Goal: Check status: Check status

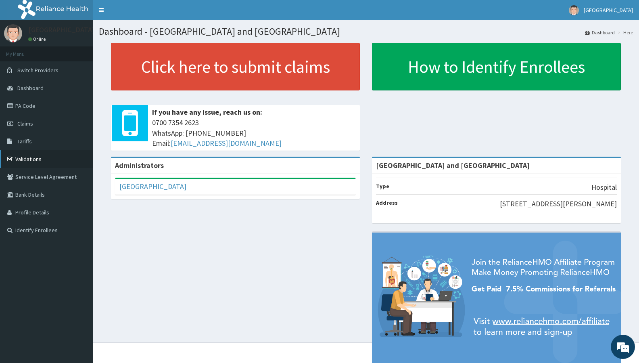
click at [37, 156] on link "Validations" at bounding box center [46, 159] width 93 height 18
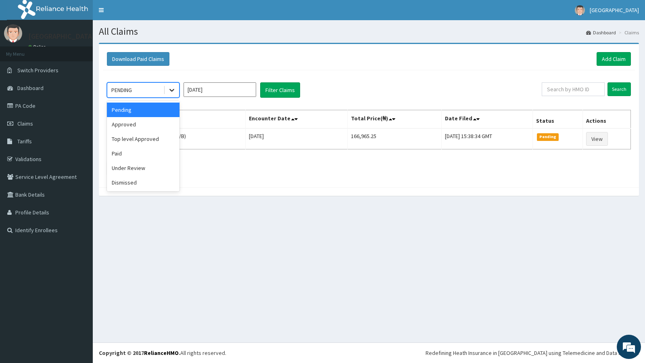
click at [173, 93] on icon at bounding box center [172, 90] width 8 height 8
click at [140, 140] on div "Top level Approved" at bounding box center [143, 138] width 73 height 15
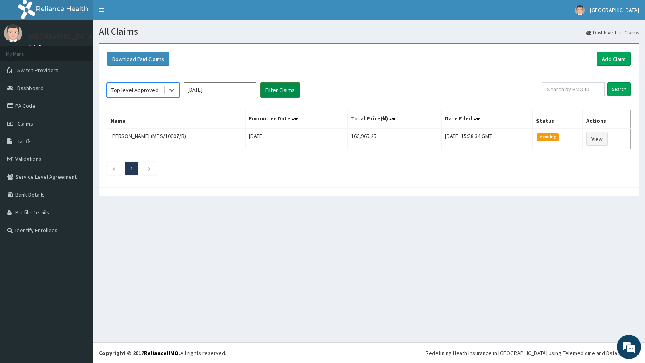
click at [274, 92] on button "Filter Claims" at bounding box center [280, 89] width 40 height 15
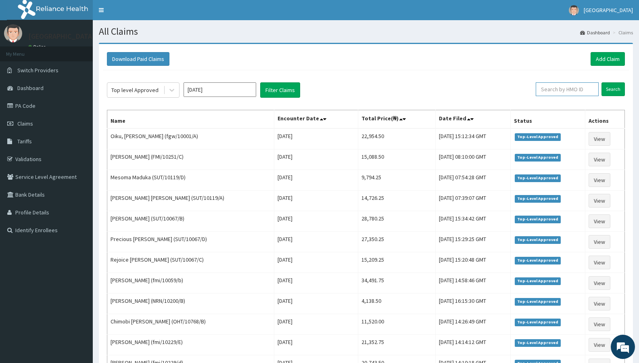
click at [586, 92] on input "text" at bounding box center [567, 89] width 63 height 14
paste input "FMC/11567/B"
type input "FMC/11567/B"
click at [611, 87] on input "Search" at bounding box center [612, 89] width 23 height 14
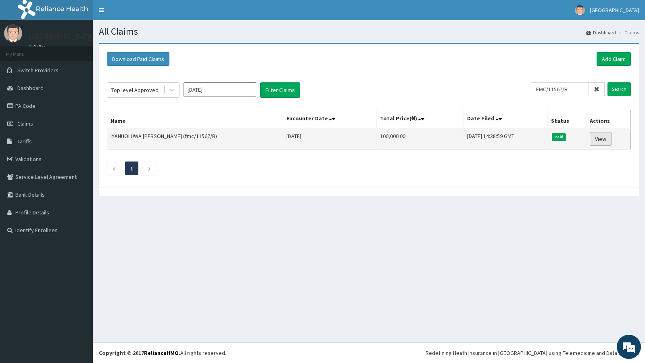
click at [597, 139] on link "View" at bounding box center [601, 139] width 22 height 14
